Goal: Information Seeking & Learning: Learn about a topic

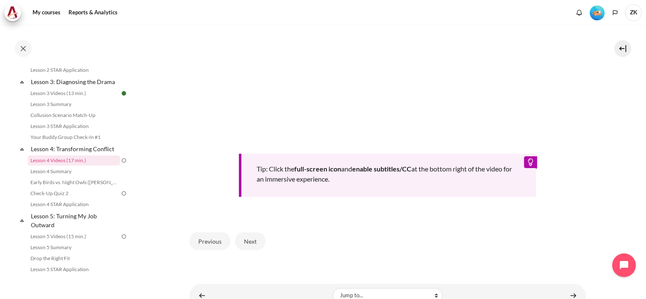
scroll to position [320, 0]
click at [252, 237] on button "Next" at bounding box center [250, 241] width 30 height 18
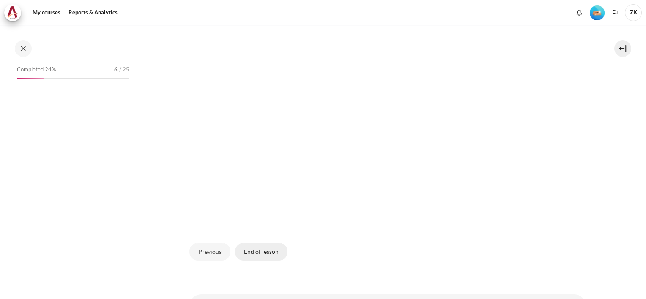
scroll to position [238, 0]
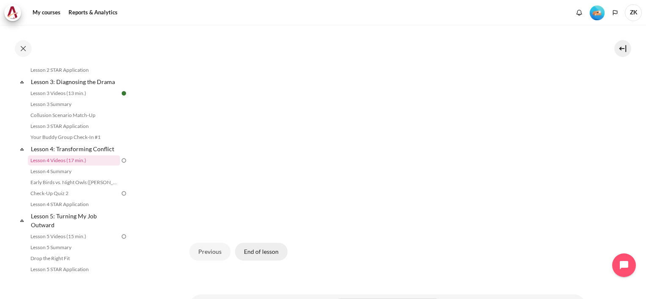
click at [270, 245] on button "End of lesson" at bounding box center [261, 252] width 52 height 18
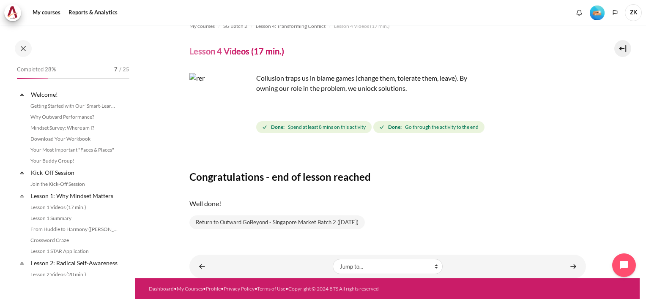
scroll to position [238, 0]
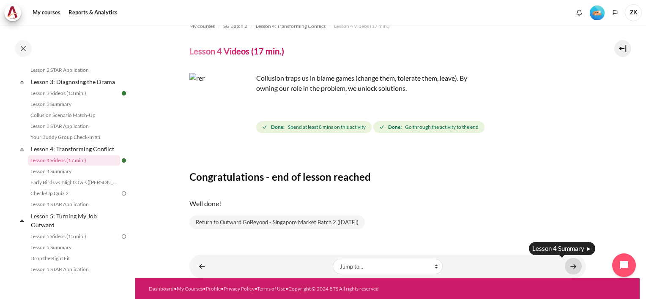
click at [568, 265] on link "Content" at bounding box center [573, 266] width 17 height 16
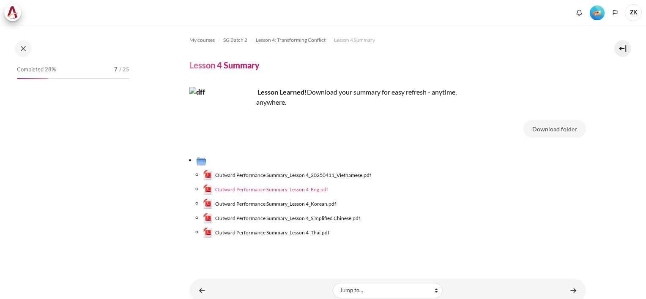
scroll to position [249, 0]
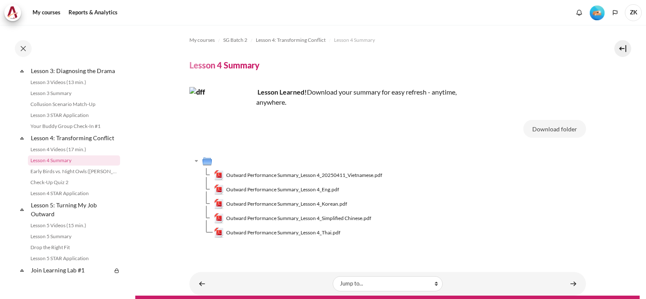
click at [312, 188] on span "Outward Performance Summary_Lesson 4_Eng.pdf" at bounding box center [282, 190] width 113 height 8
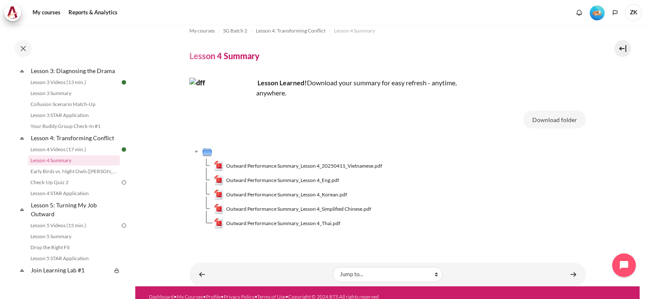
scroll to position [17, 0]
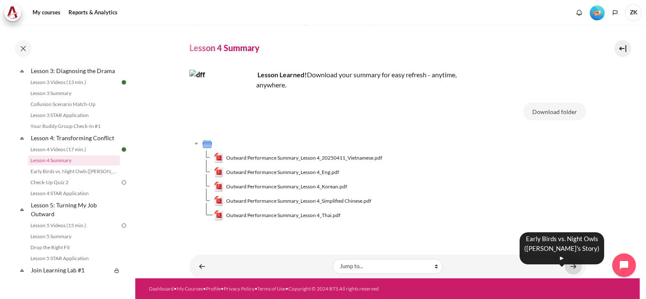
click at [568, 265] on link "Content" at bounding box center [573, 266] width 17 height 16
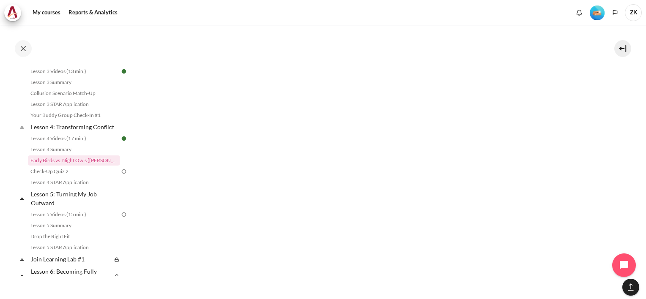
scroll to position [592, 0]
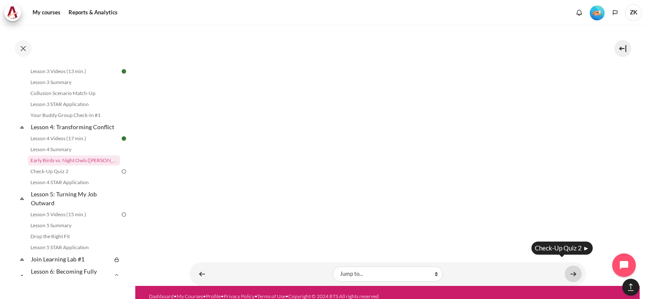
click at [568, 266] on link "Content" at bounding box center [573, 274] width 17 height 16
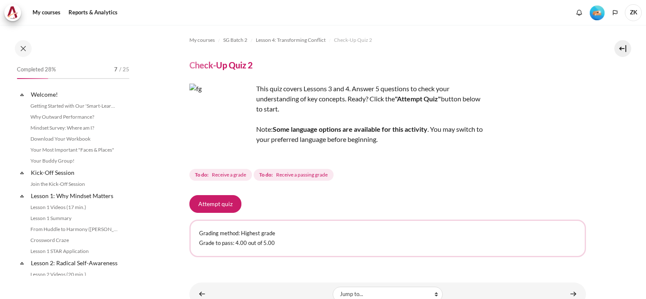
scroll to position [270, 0]
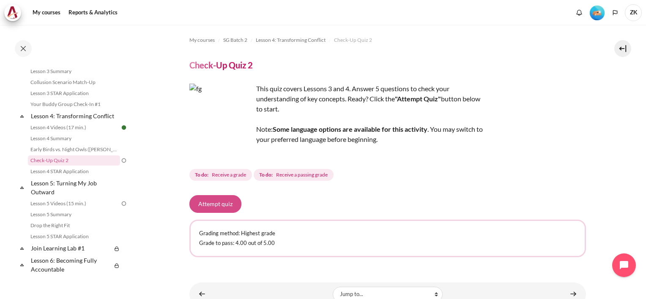
click at [224, 205] on button "Attempt quiz" at bounding box center [215, 204] width 52 height 18
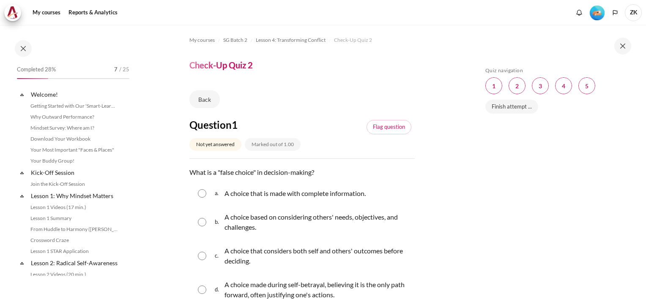
scroll to position [270, 0]
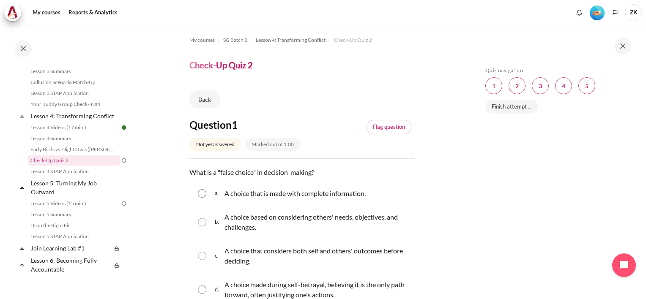
click at [199, 218] on input "Content" at bounding box center [202, 222] width 8 height 8
radio input "true"
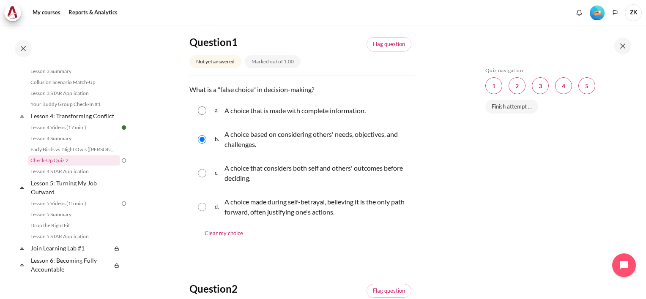
scroll to position [85, 0]
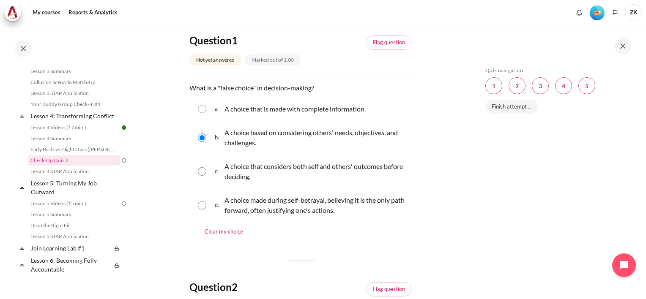
click at [198, 200] on div "d. A choice made during self-betrayal, believing it is the only path forward, o…" at bounding box center [301, 205] width 225 height 32
click at [202, 203] on input "Content" at bounding box center [202, 205] width 8 height 8
radio input "true"
click at [202, 142] on div "b. A choice based on considering others' needs, objectives, and challenges." at bounding box center [301, 138] width 225 height 32
click at [203, 137] on input "Content" at bounding box center [202, 138] width 8 height 8
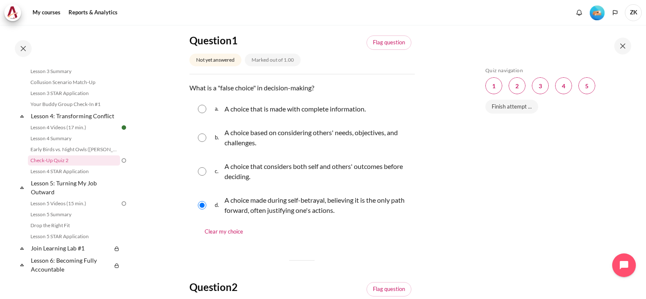
radio input "true"
click at [204, 206] on input "Content" at bounding box center [202, 205] width 8 height 8
radio input "true"
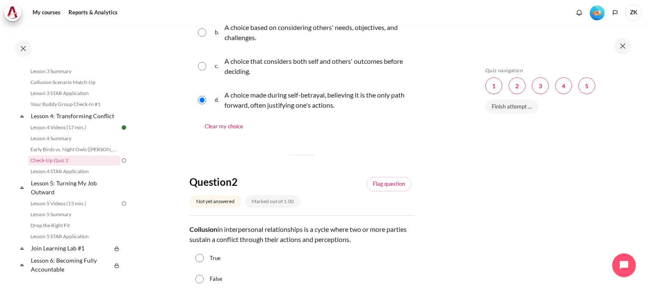
scroll to position [211, 0]
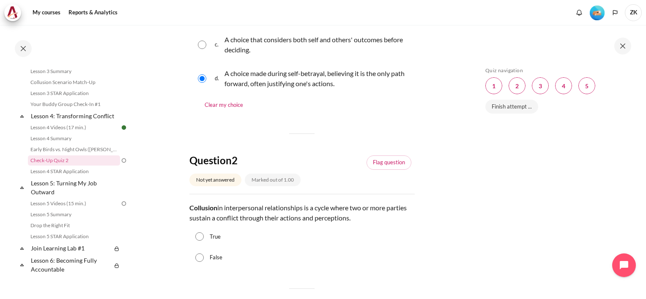
click at [199, 239] on input "True" at bounding box center [199, 236] width 8 height 8
radio input "true"
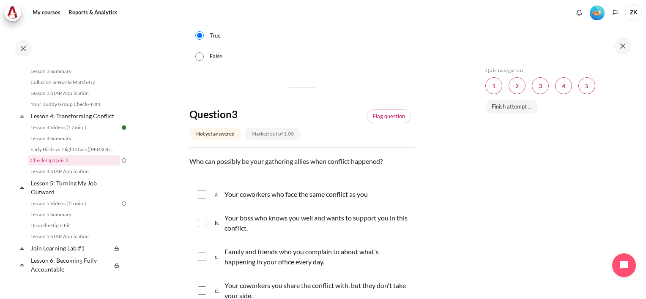
scroll to position [423, 0]
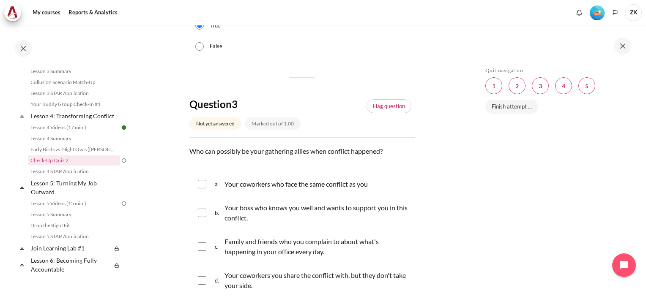
click at [216, 187] on span "a." at bounding box center [219, 185] width 8 height 14
checkbox input "true"
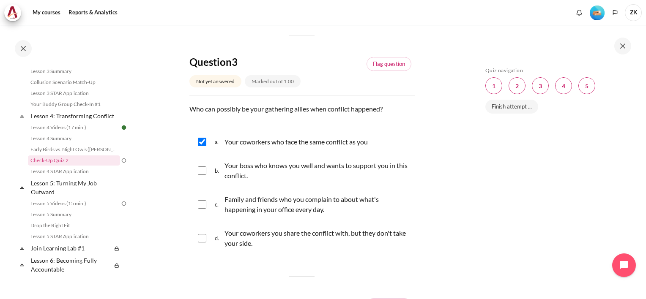
click at [183, 214] on section "My courses SG Batch 2 Lesson 4: Transforming Conflict Check-Up Quiz 2 Check-Up …" at bounding box center [301, 147] width 333 height 1175
drag, startPoint x: 211, startPoint y: 209, endPoint x: 214, endPoint y: 214, distance: 5.7
click at [211, 210] on div "c. Family and friends who you complain to about what's happening in your office…" at bounding box center [301, 204] width 225 height 32
click at [206, 210] on div "c. Family and friends who you complain to about what's happening in your office…" at bounding box center [301, 204] width 225 height 32
click at [206, 204] on div "c. Family and friends who you complain to about what's happening in your office…" at bounding box center [301, 204] width 225 height 32
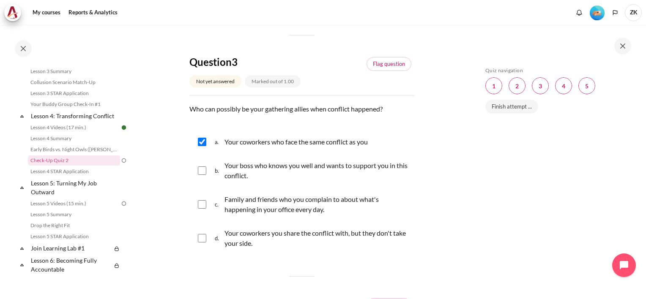
click at [198, 203] on input "Content" at bounding box center [202, 204] width 8 height 8
checkbox input "true"
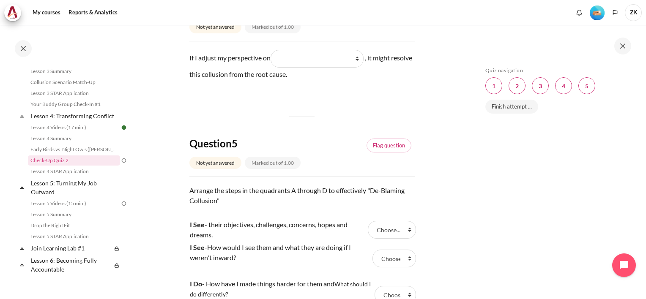
scroll to position [718, 0]
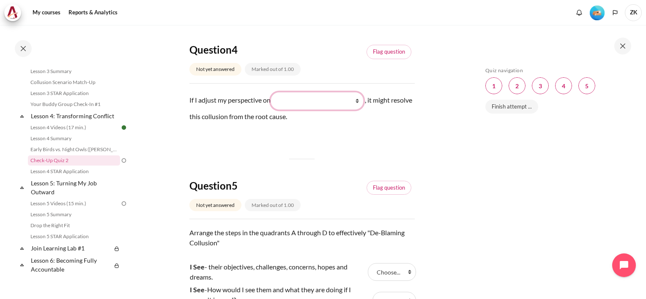
click at [363, 102] on select "What they do What I see and feel about what they do What I do What they see and…" at bounding box center [316, 101] width 93 height 18
click at [273, 92] on select "What they do What I see and feel about what they do What I do What they see and…" at bounding box center [316, 101] width 93 height 18
click at [355, 101] on select "What they do What I see and feel about what they do What I do What they see and…" at bounding box center [316, 101] width 93 height 18
click at [273, 92] on select "What they do What I see and feel about what they do What I do What they see and…" at bounding box center [316, 101] width 93 height 18
click at [360, 98] on select "What they do What I see and feel about what they do What I do What they see and…" at bounding box center [316, 101] width 93 height 18
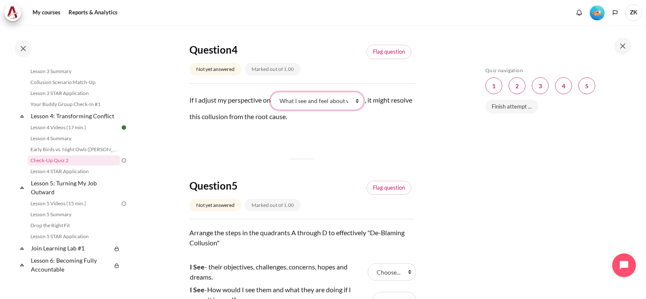
click at [273, 92] on select "What they do What I see and feel about what they do What I do What they see and…" at bounding box center [316, 101] width 93 height 18
click at [342, 100] on select "What they do What I see and feel about what they do What I do What they see and…" at bounding box center [316, 101] width 93 height 18
select select "4"
click at [273, 92] on select "What they do What I see and feel about what they do What I do What they see and…" at bounding box center [316, 101] width 93 height 18
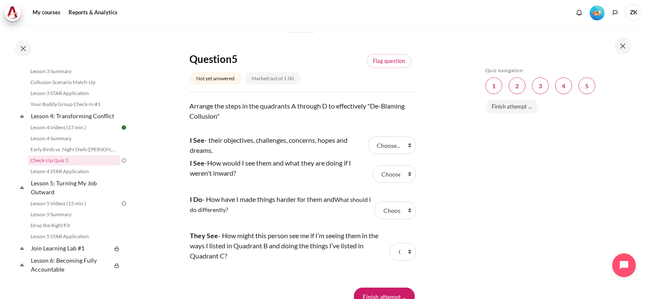
scroll to position [888, 0]
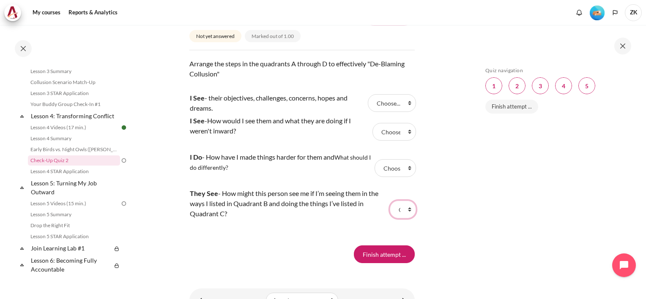
click at [399, 208] on select "Choose... B A D C" at bounding box center [403, 210] width 26 height 18
drag, startPoint x: 411, startPoint y: 202, endPoint x: 398, endPoint y: 209, distance: 14.8
click at [398, 209] on select "Choose... B A D C" at bounding box center [403, 210] width 26 height 18
click at [405, 213] on select "Choose... B A D C" at bounding box center [403, 210] width 26 height 18
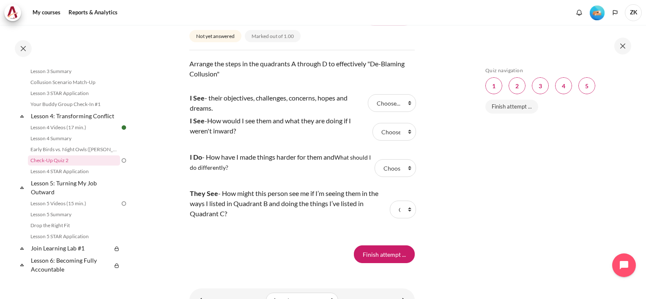
click at [392, 148] on tr "I See - How would I see them and what they are doing if I weren't inward? Answe…" at bounding box center [301, 132] width 225 height 36
click at [393, 162] on select "Choose... B A D C" at bounding box center [394, 168] width 41 height 18
drag, startPoint x: 393, startPoint y: 134, endPoint x: 391, endPoint y: 114, distance: 20.0
click at [393, 134] on select "Choose... B A D C" at bounding box center [393, 132] width 43 height 18
click at [389, 100] on select "Choose... B A D C" at bounding box center [392, 103] width 48 height 18
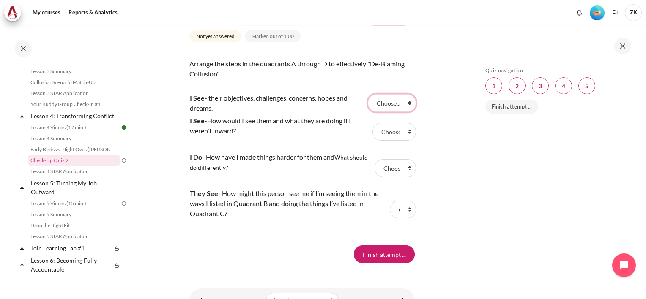
click at [404, 104] on select "Choose... B A D C" at bounding box center [392, 103] width 48 height 18
click at [389, 173] on select "Choose... B A D C" at bounding box center [394, 168] width 41 height 18
select select "2"
click at [374, 159] on select "Choose... B A D C" at bounding box center [394, 168] width 41 height 18
click at [395, 211] on select "Choose... B A D C" at bounding box center [403, 210] width 26 height 18
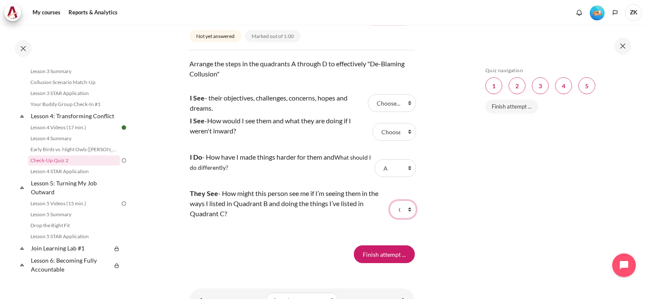
select select "3"
click at [390, 201] on select "Choose... B A D C" at bounding box center [403, 210] width 26 height 18
drag, startPoint x: 402, startPoint y: 257, endPoint x: 440, endPoint y: 214, distance: 57.8
click at [390, 208] on select "Choose... B A D C" at bounding box center [403, 210] width 26 height 18
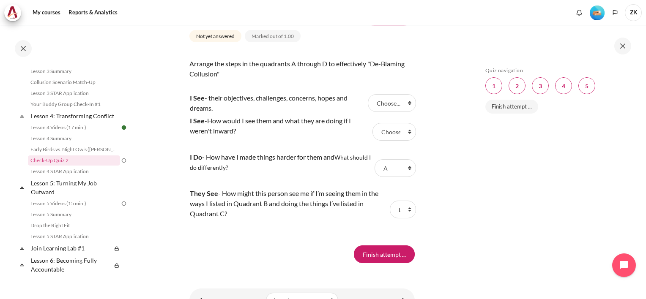
click at [497, 216] on div "Skip Quiz navigation Quiz navigation Question 1 This page Question 2 This page …" at bounding box center [556, 168] width 150 height 202
click at [392, 208] on select "Choose... B A D C" at bounding box center [403, 210] width 26 height 18
click at [399, 210] on select "Choose... B A D C" at bounding box center [403, 210] width 26 height 18
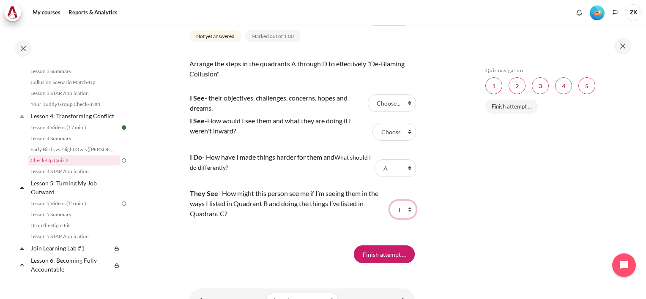
click at [390, 201] on select "Choose... B A D C" at bounding box center [403, 210] width 26 height 18
drag, startPoint x: 399, startPoint y: 137, endPoint x: 399, endPoint y: 131, distance: 5.9
click at [399, 137] on select "Choose... B A D C" at bounding box center [393, 132] width 43 height 18
drag, startPoint x: 394, startPoint y: 134, endPoint x: 399, endPoint y: 141, distance: 9.1
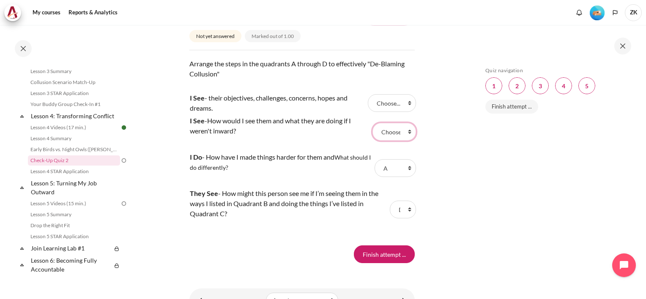
click at [394, 134] on select "Choose... B A D C" at bounding box center [393, 132] width 43 height 18
select select "1"
click at [372, 123] on select "Choose... B A D C" at bounding box center [393, 132] width 43 height 18
drag, startPoint x: 393, startPoint y: 103, endPoint x: 393, endPoint y: 109, distance: 6.0
click at [393, 103] on select "Choose... B A D C" at bounding box center [392, 103] width 48 height 18
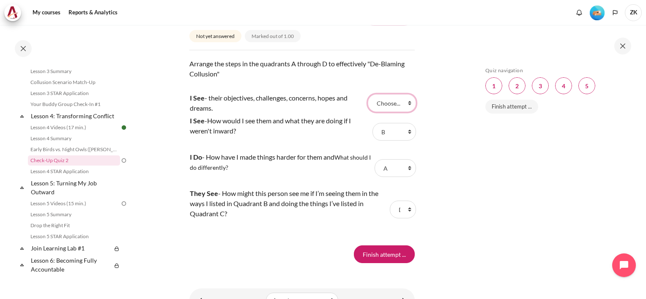
select select "4"
click at [368, 94] on select "Choose... B A D C" at bounding box center [392, 103] width 48 height 18
click at [388, 255] on input "Finish attempt ..." at bounding box center [384, 255] width 61 height 18
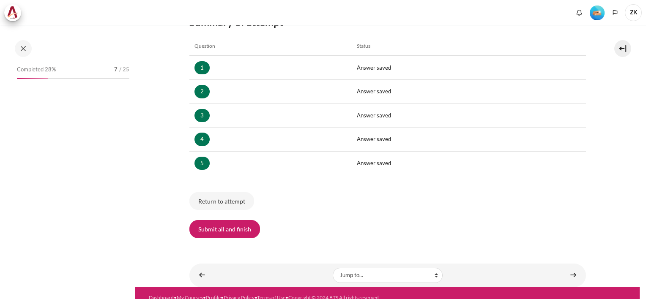
scroll to position [270, 0]
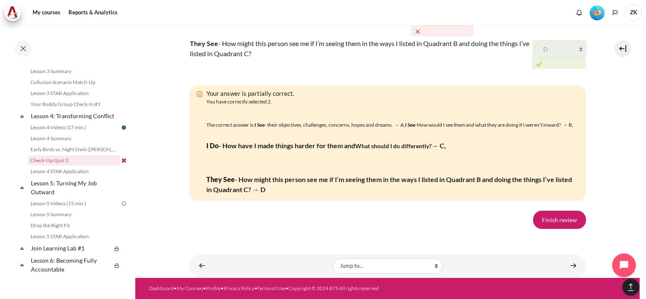
scroll to position [1503, 0]
click at [558, 223] on link "Finish review" at bounding box center [559, 220] width 53 height 18
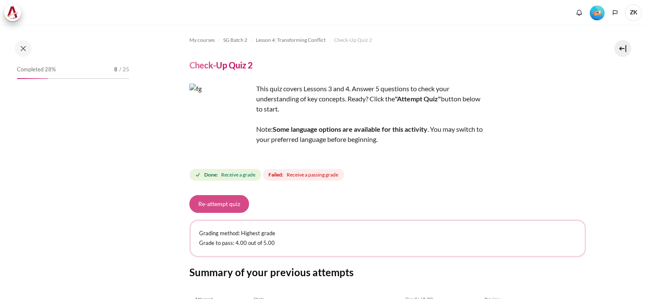
scroll to position [270, 0]
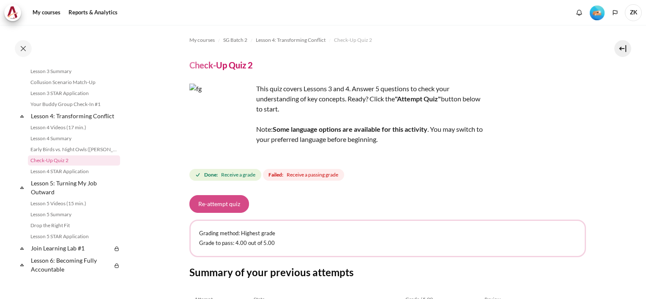
click at [214, 203] on button "Re-attempt quiz" at bounding box center [219, 204] width 60 height 18
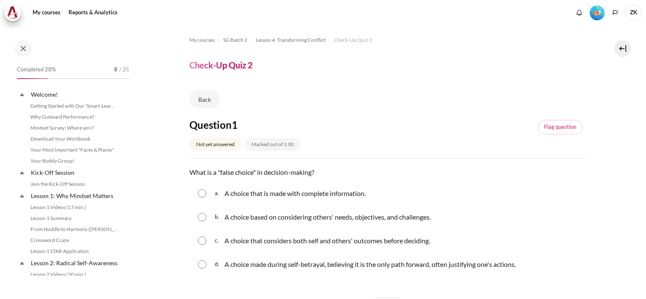
scroll to position [270, 0]
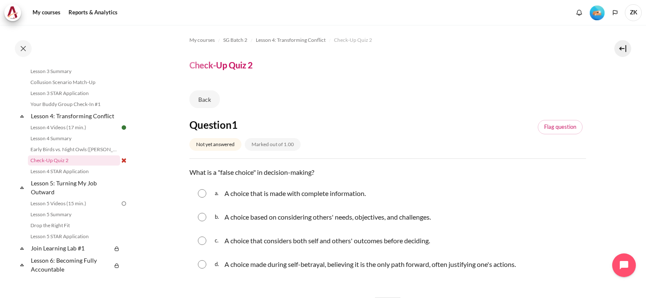
click at [205, 265] on input "Content" at bounding box center [202, 264] width 8 height 8
radio input "true"
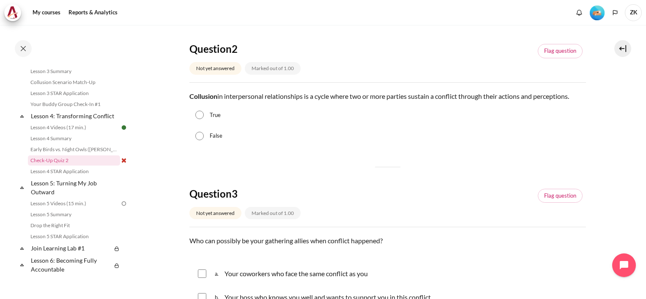
scroll to position [296, 0]
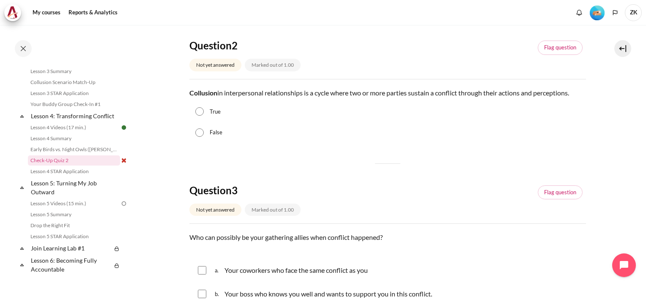
click at [198, 107] on input "True" at bounding box center [199, 111] width 8 height 8
radio input "true"
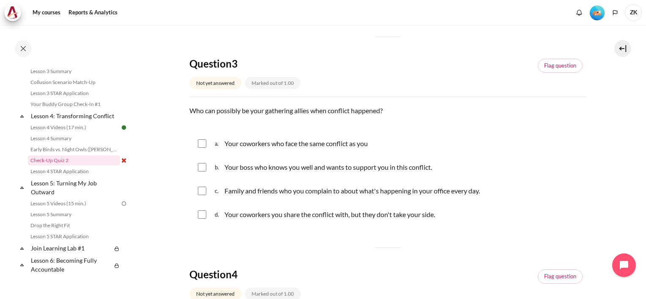
click at [210, 147] on div "a. Your coworkers who face the same conflict as you" at bounding box center [387, 144] width 396 height 22
click at [208, 146] on div "a. Your coworkers who face the same conflict as you" at bounding box center [387, 144] width 396 height 22
click at [206, 163] on input "Content" at bounding box center [202, 167] width 8 height 8
checkbox input "true"
click at [206, 143] on div "a. Your coworkers who face the same conflict as you" at bounding box center [387, 144] width 396 height 22
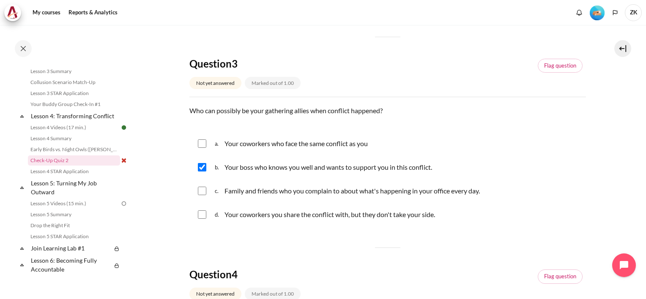
click at [198, 194] on input "Content" at bounding box center [202, 191] width 8 height 8
checkbox input "true"
click at [199, 145] on input "Content" at bounding box center [202, 143] width 8 height 8
checkbox input "true"
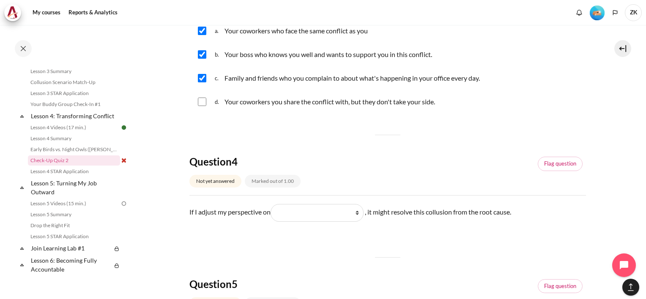
scroll to position [634, 0]
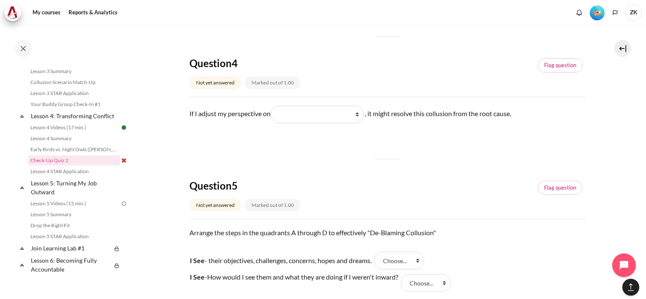
click at [357, 101] on div "Question 4 Not yet answered Marked out of 1.00 Flag question Question text If I…" at bounding box center [387, 98] width 396 height 82
click at [352, 115] on select "What they do What I see and feel about what they do What I do What they see and…" at bounding box center [316, 115] width 93 height 18
click at [273, 106] on select "What they do What I see and feel about what they do What I do What they see and…" at bounding box center [316, 115] width 93 height 18
drag, startPoint x: 348, startPoint y: 113, endPoint x: 353, endPoint y: 123, distance: 11.7
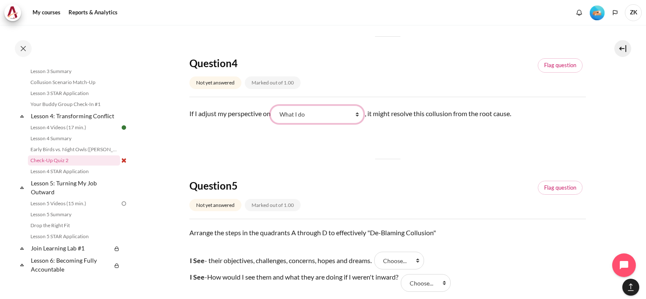
click at [348, 113] on select "What they do What I see and feel about what they do What I do What they see and…" at bounding box center [316, 115] width 93 height 18
select select "2"
click at [273, 106] on select "What they do What I see and feel about what they do What I do What they see and…" at bounding box center [316, 115] width 93 height 18
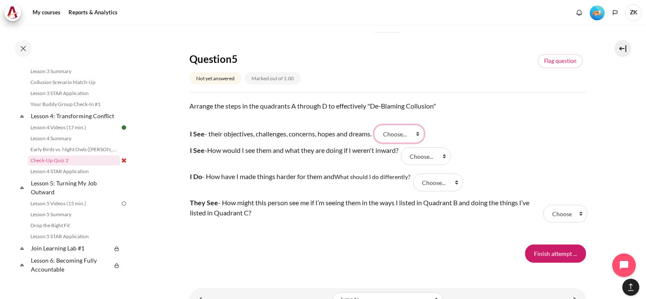
drag, startPoint x: 414, startPoint y: 132, endPoint x: 416, endPoint y: 140, distance: 8.7
click at [414, 132] on select "Choose... C D A B" at bounding box center [399, 134] width 50 height 18
select select "3"
click at [379, 125] on select "Choose... C D A B" at bounding box center [399, 134] width 50 height 18
drag, startPoint x: 423, startPoint y: 159, endPoint x: 423, endPoint y: 164, distance: 5.5
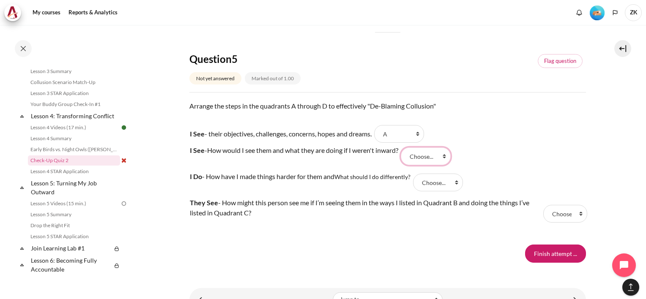
click at [423, 159] on select "Choose... C D A B" at bounding box center [426, 157] width 50 height 18
select select "4"
click at [406, 148] on select "Choose... C D A B" at bounding box center [426, 157] width 50 height 18
drag, startPoint x: 432, startPoint y: 180, endPoint x: 436, endPoint y: 192, distance: 11.9
click at [432, 180] on select "Choose... C D A B" at bounding box center [438, 183] width 50 height 18
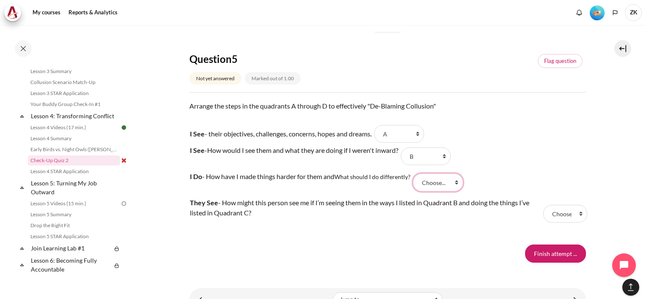
select select "1"
click at [415, 174] on select "Choose... C D A B" at bounding box center [438, 183] width 50 height 18
click at [468, 208] on p "They See - How might this person see me if I’m seeing them in the ways I listed…" at bounding box center [365, 208] width 351 height 20
click at [571, 219] on select "Choose... C D A B" at bounding box center [565, 214] width 44 height 18
select select "2"
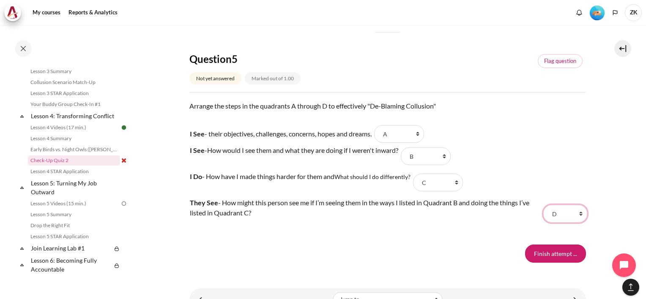
click at [543, 205] on select "Choose... C D A B" at bounding box center [565, 214] width 44 height 18
click at [524, 175] on tr "I Do - How have I made things harder for them and What should I do differently?…" at bounding box center [387, 182] width 396 height 26
click at [545, 253] on input "Finish attempt ..." at bounding box center [555, 254] width 61 height 18
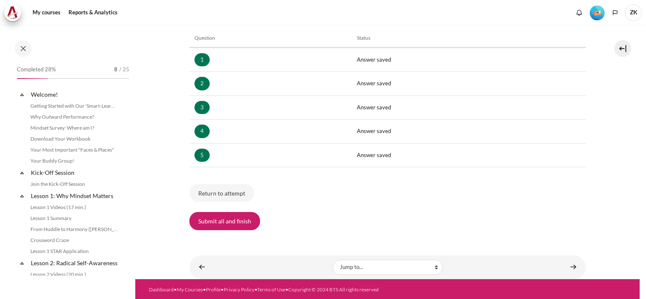
scroll to position [270, 0]
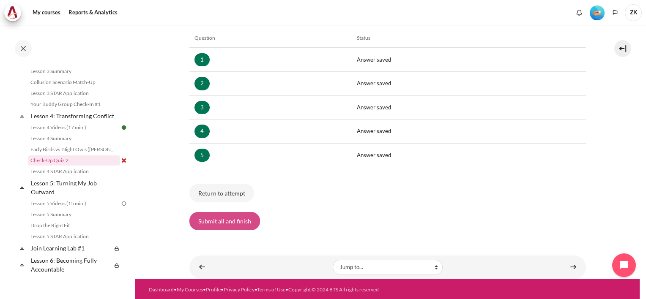
click at [235, 219] on button "Submit all and finish" at bounding box center [224, 221] width 71 height 18
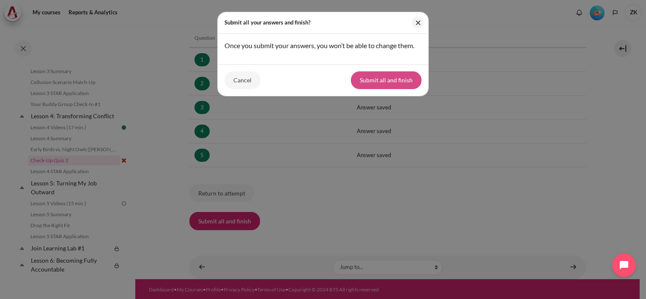
click at [396, 85] on button "Submit all and finish" at bounding box center [386, 80] width 71 height 18
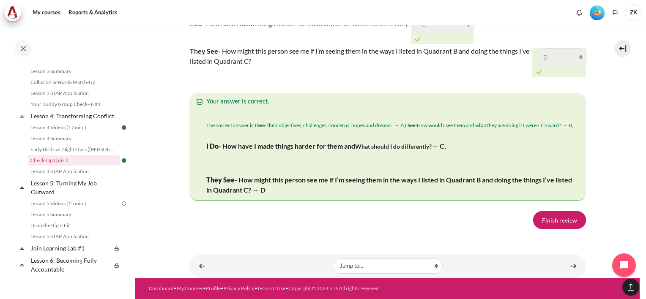
scroll to position [1507, 0]
click at [561, 221] on link "Finish review" at bounding box center [559, 220] width 53 height 18
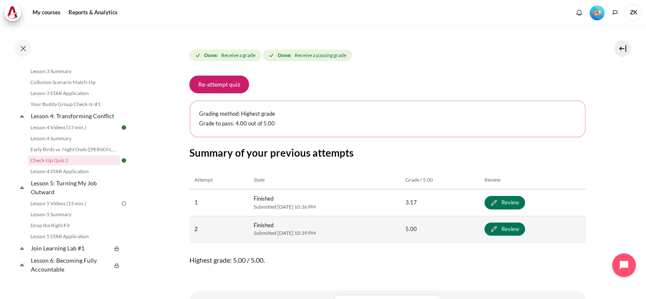
scroll to position [155, 0]
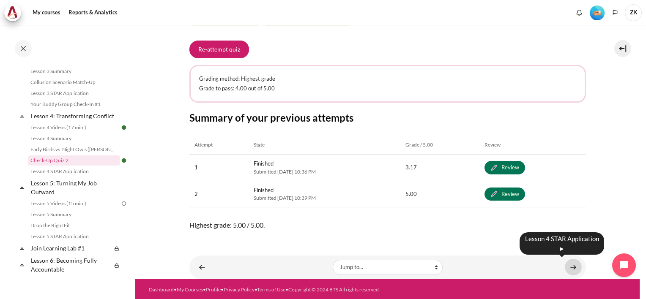
click at [566, 265] on link "Content" at bounding box center [573, 267] width 17 height 16
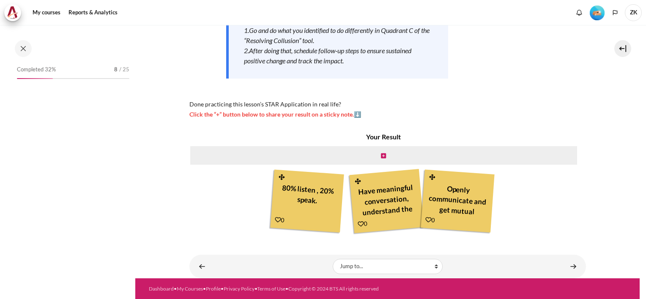
scroll to position [281, 0]
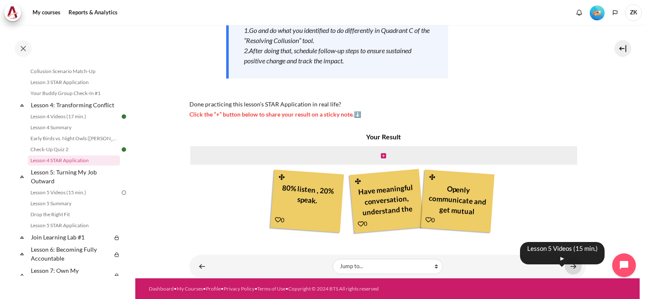
click at [566, 268] on link "Content" at bounding box center [573, 266] width 17 height 16
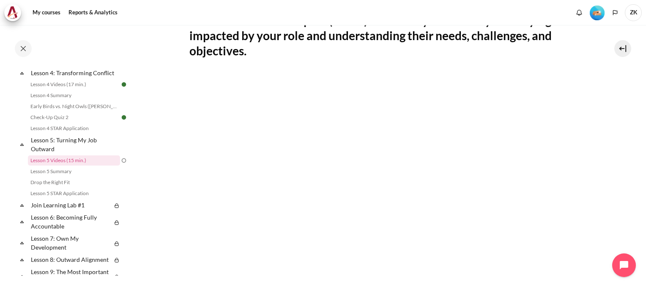
scroll to position [169, 0]
